Goal: Navigation & Orientation: Find specific page/section

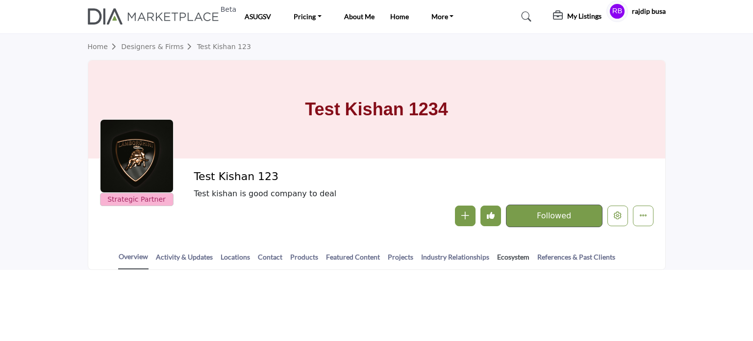
click at [503, 256] on link "Ecosystem" at bounding box center [513, 260] width 33 height 17
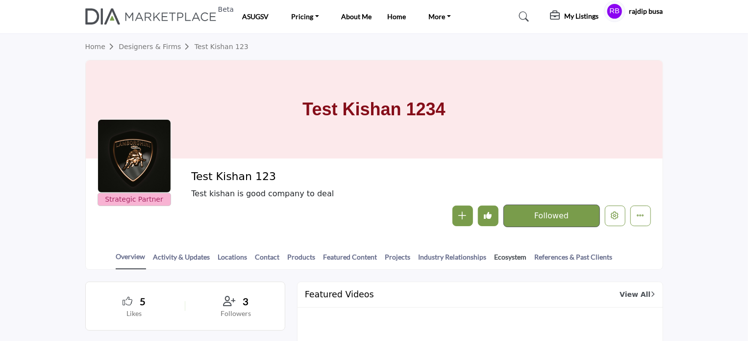
scroll to position [98, 0]
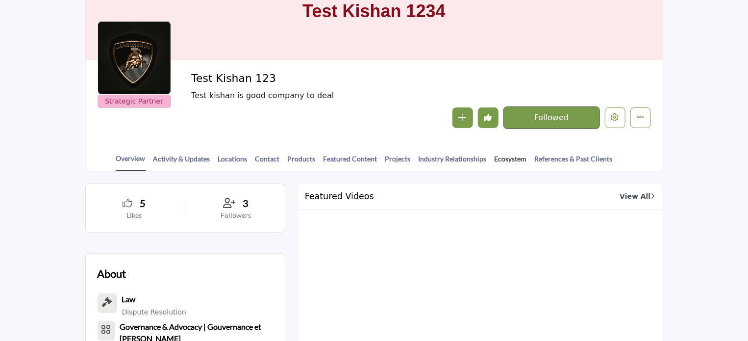
click at [500, 157] on link "Ecosystem" at bounding box center [510, 161] width 33 height 17
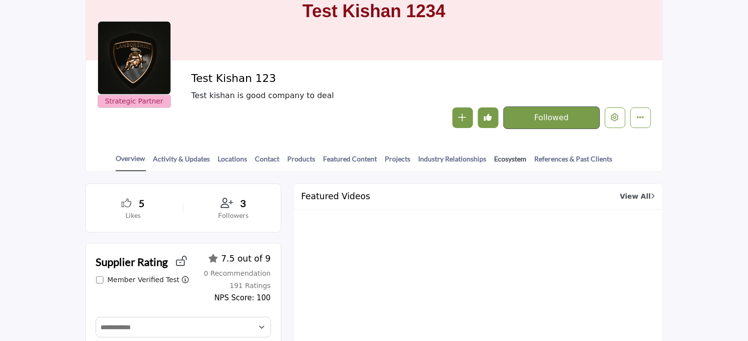
click at [508, 158] on link "Ecosystem" at bounding box center [510, 161] width 33 height 17
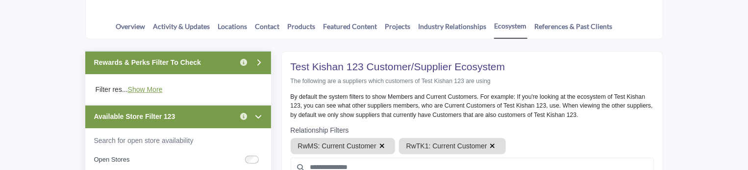
scroll to position [245, 0]
